Goal: Task Accomplishment & Management: Manage account settings

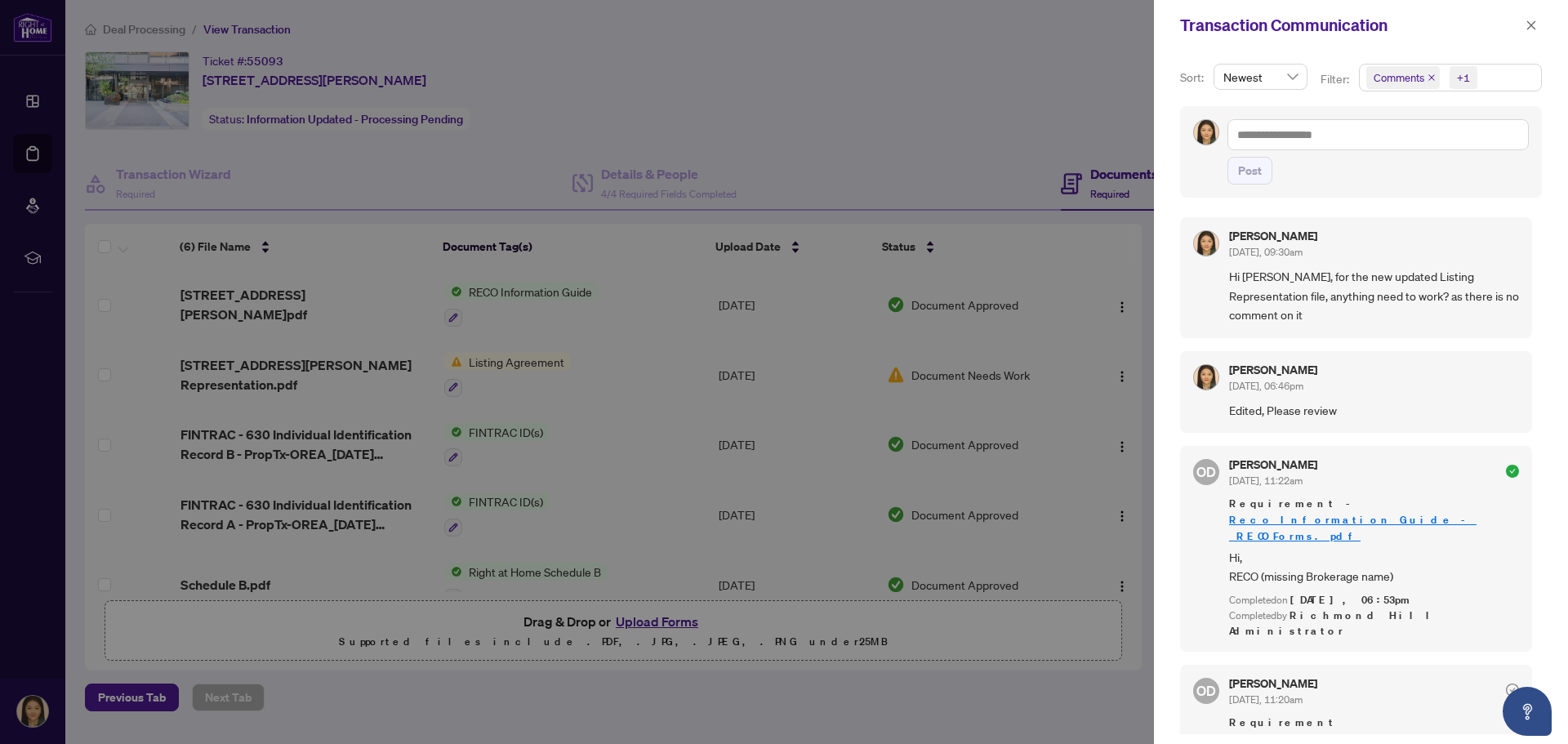
click at [534, 314] on div at bounding box center [784, 372] width 1568 height 744
click at [1535, 21] on icon "close" at bounding box center [1531, 25] width 9 height 9
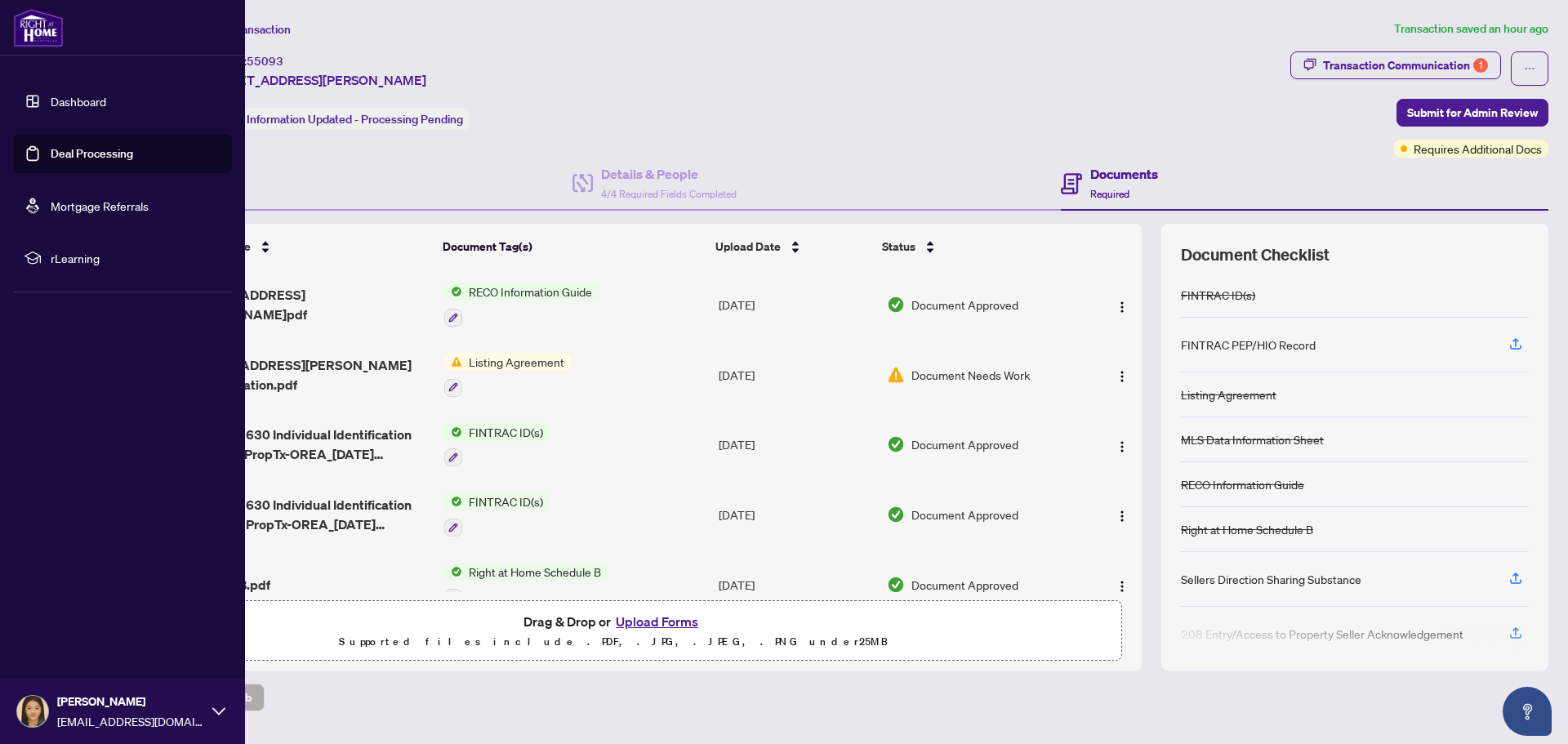
click at [83, 153] on link "Deal Processing" at bounding box center [92, 153] width 83 height 15
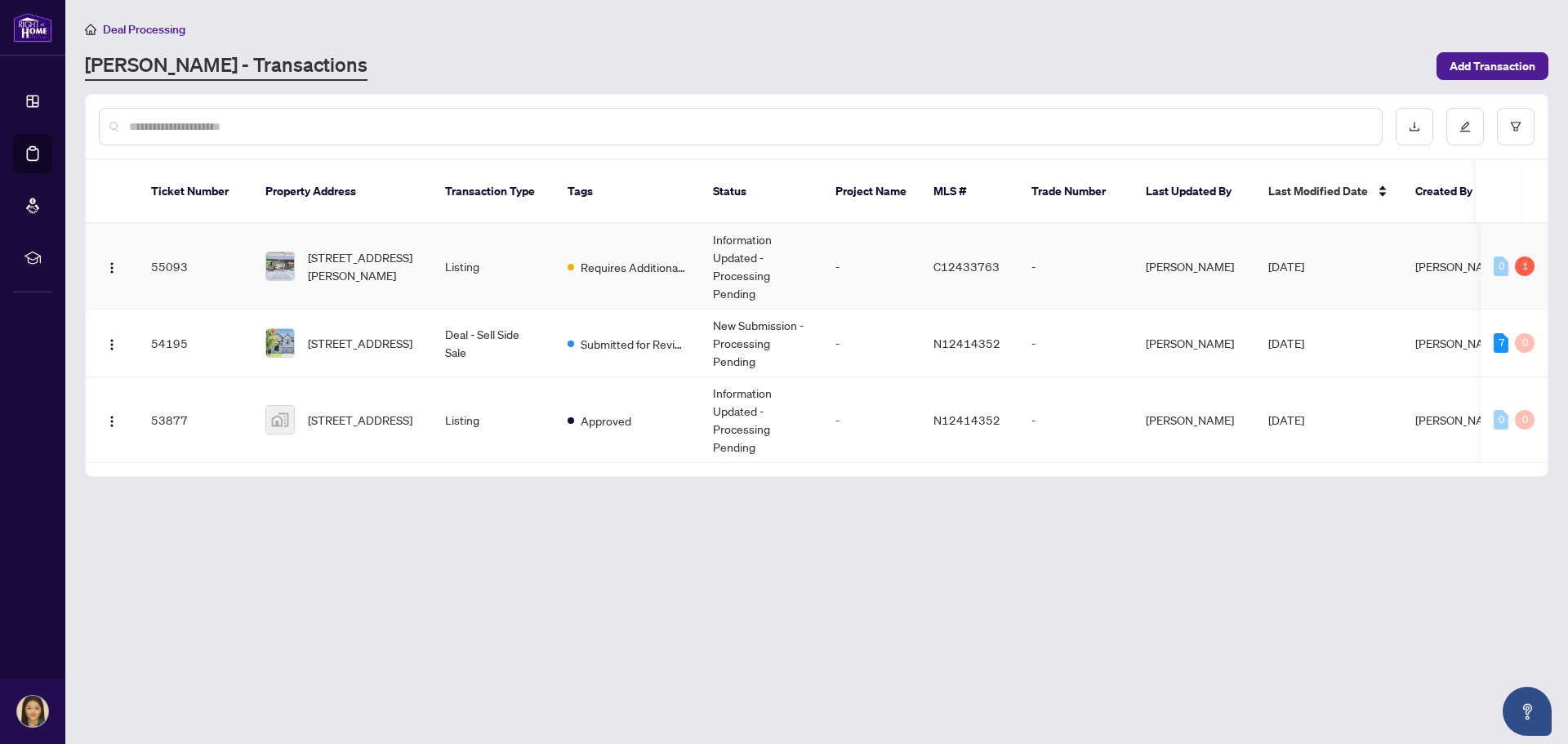
click at [451, 272] on td "Listing" at bounding box center [493, 267] width 122 height 86
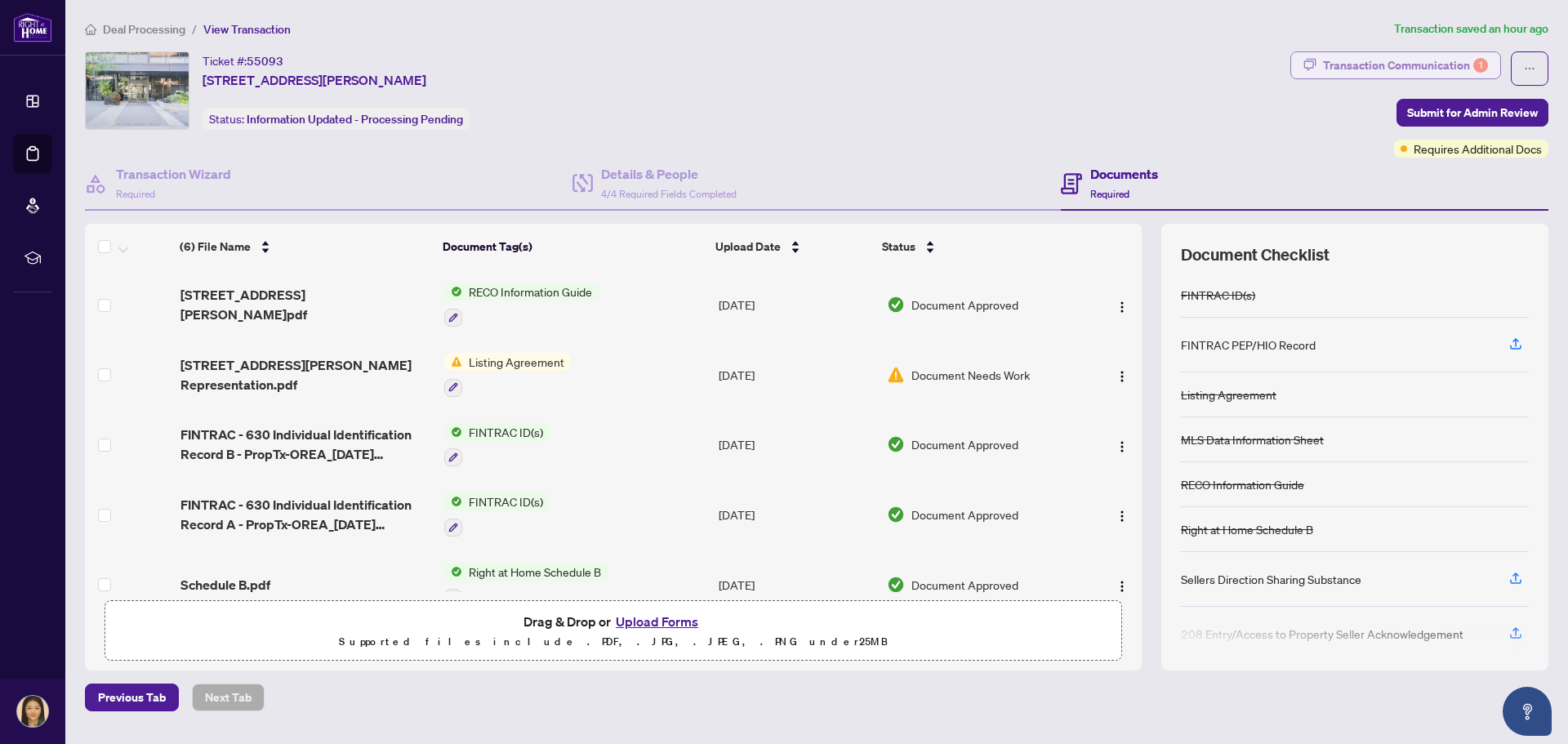
click at [1444, 67] on div "Transaction Communication 1" at bounding box center [1405, 66] width 165 height 26
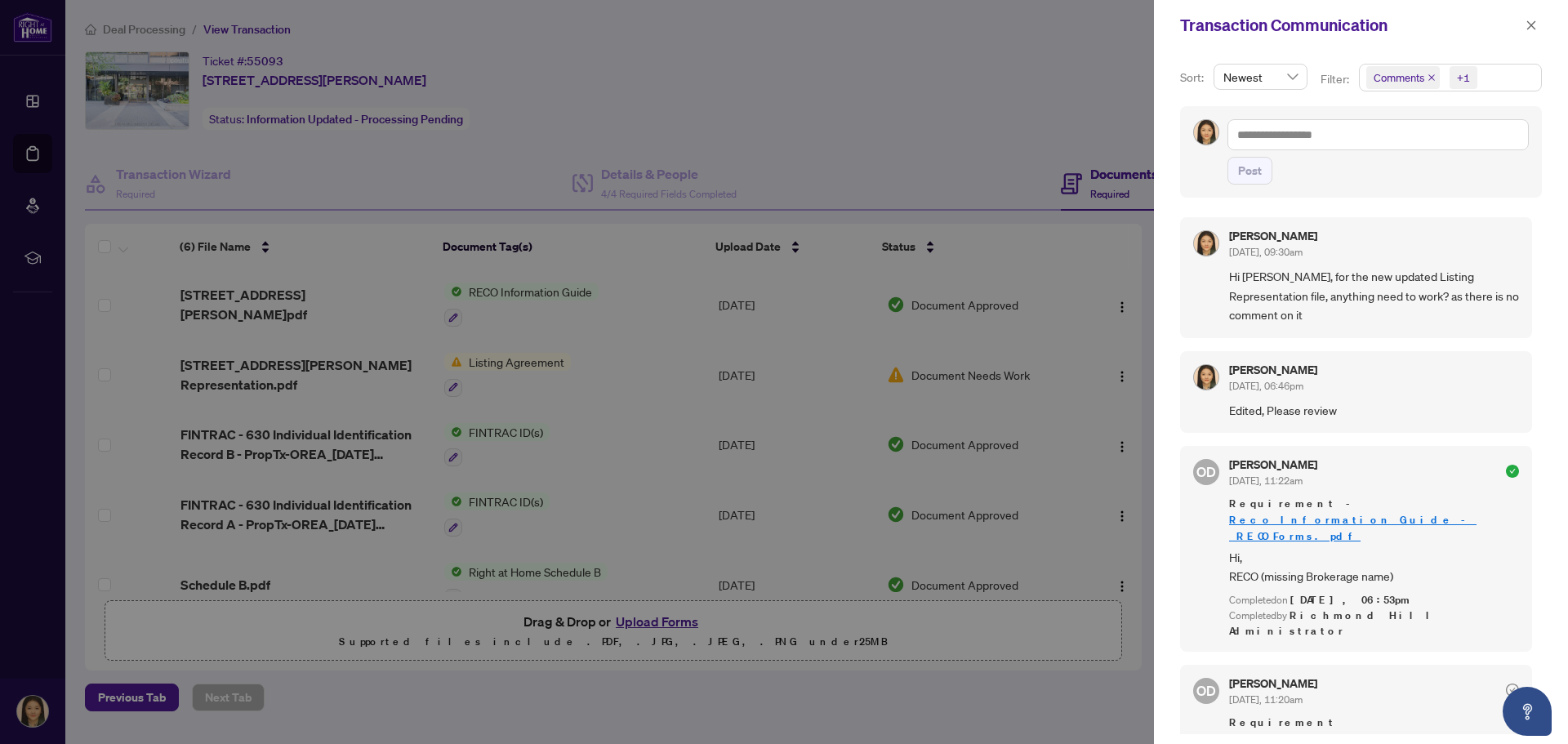
click at [963, 65] on div at bounding box center [784, 372] width 1568 height 744
click at [931, 81] on div at bounding box center [784, 372] width 1568 height 744
